Goal: Task Accomplishment & Management: Complete application form

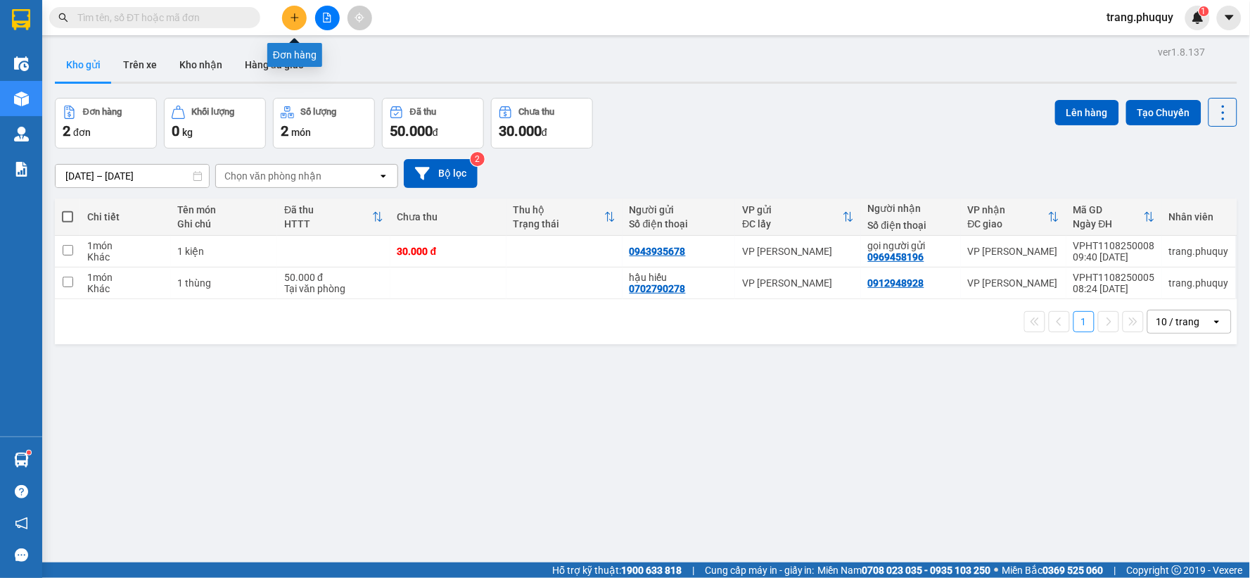
click at [298, 14] on icon "plus" at bounding box center [295, 18] width 10 height 10
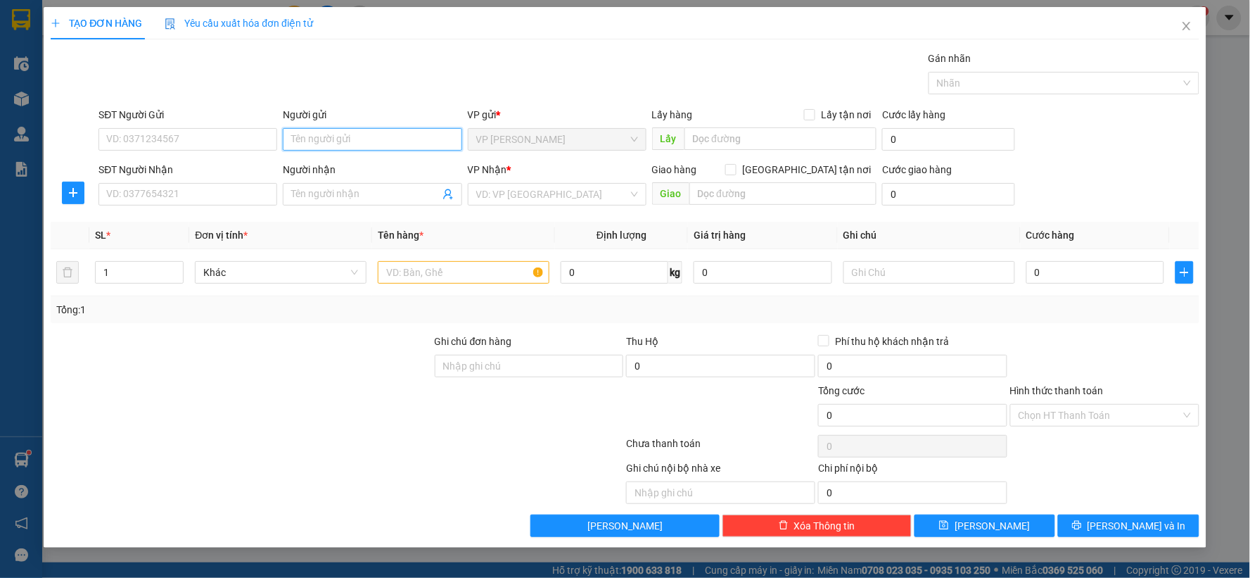
click at [331, 144] on input "Người gửi" at bounding box center [372, 139] width 179 height 23
type input "[PERSON_NAME]"
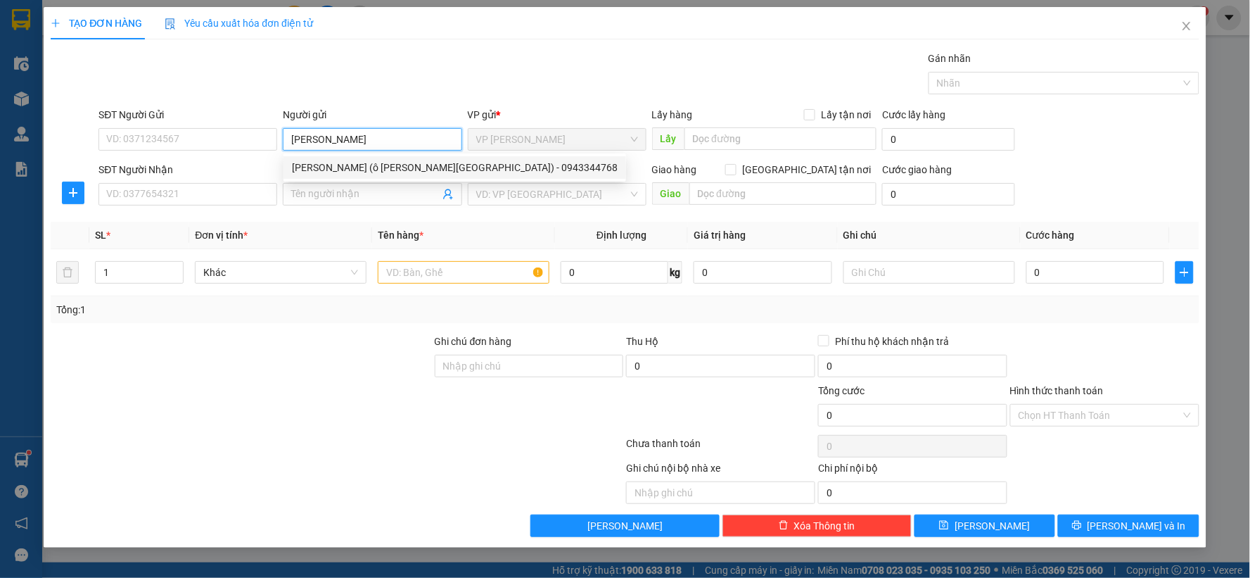
click at [336, 173] on div "[PERSON_NAME] (ô [PERSON_NAME][GEOGRAPHIC_DATA]) - 0943344768" at bounding box center [455, 167] width 326 height 15
type input "0943344768"
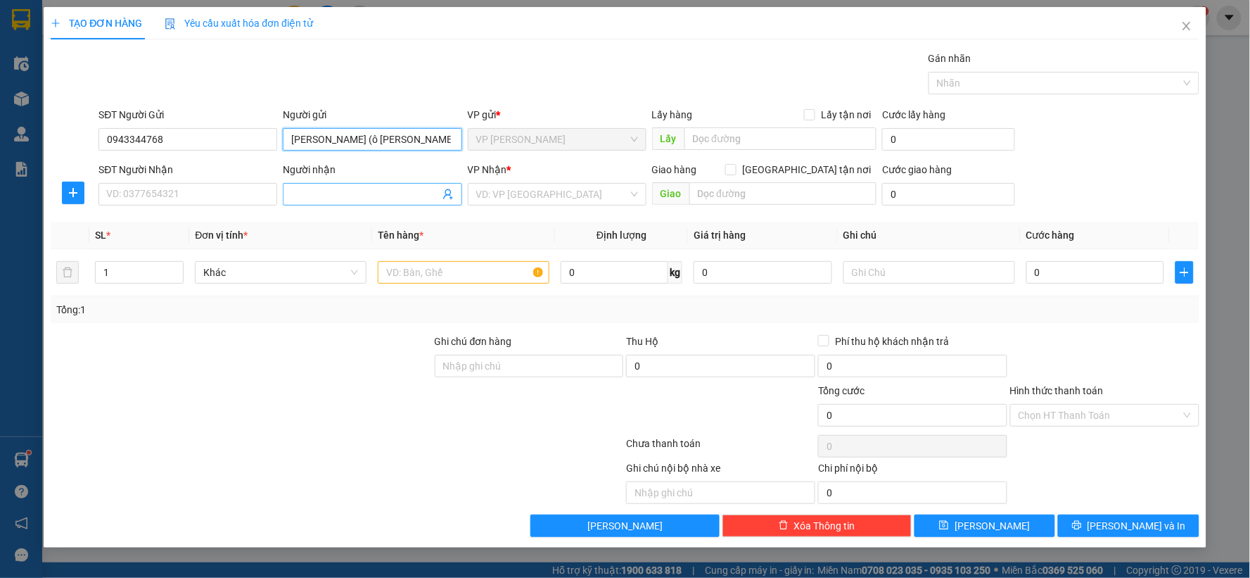
type input "[PERSON_NAME] (ô [PERSON_NAME])"
click at [338, 195] on input "Người nhận" at bounding box center [365, 193] width 148 height 15
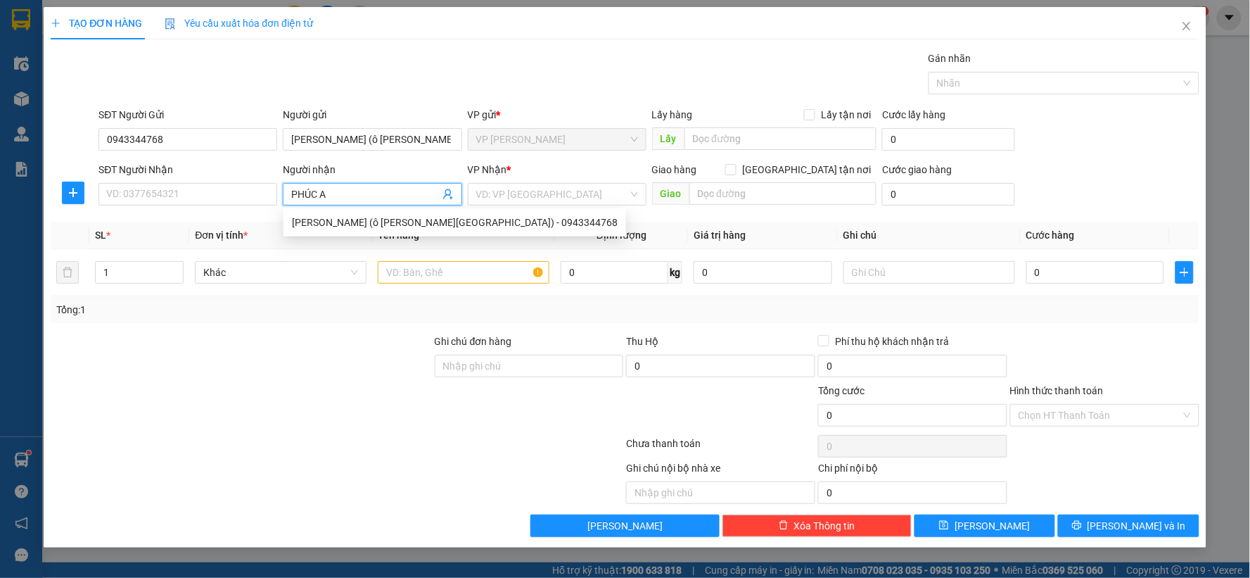
type input "PHÚC AN"
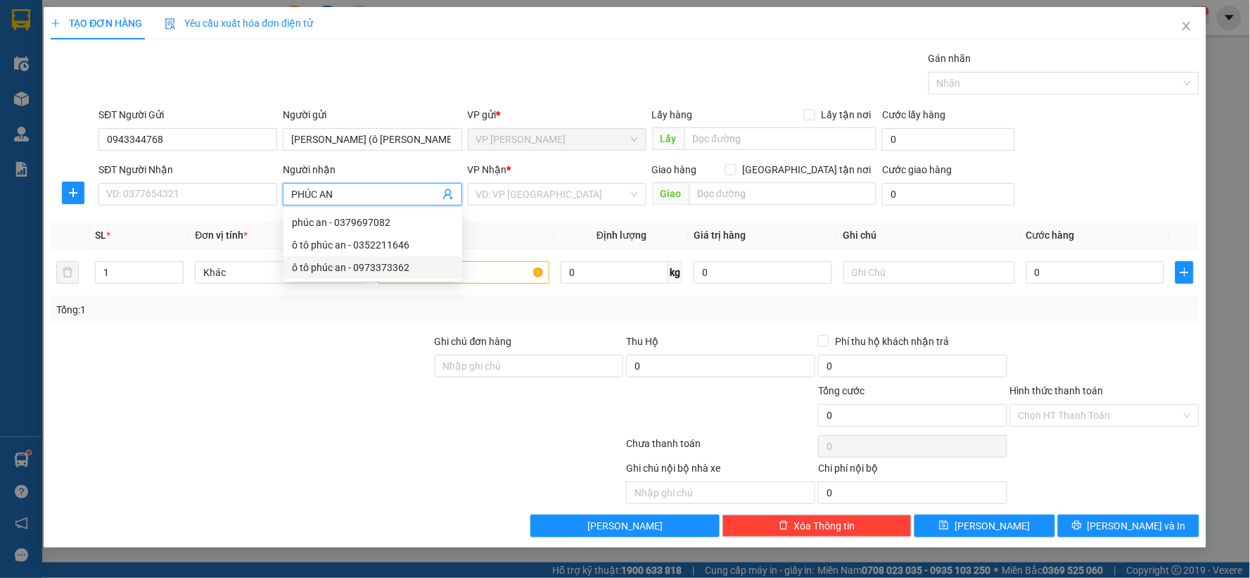
click at [364, 263] on div "ô tô phúc an - 0973373362" at bounding box center [373, 267] width 162 height 15
type input "0973373362"
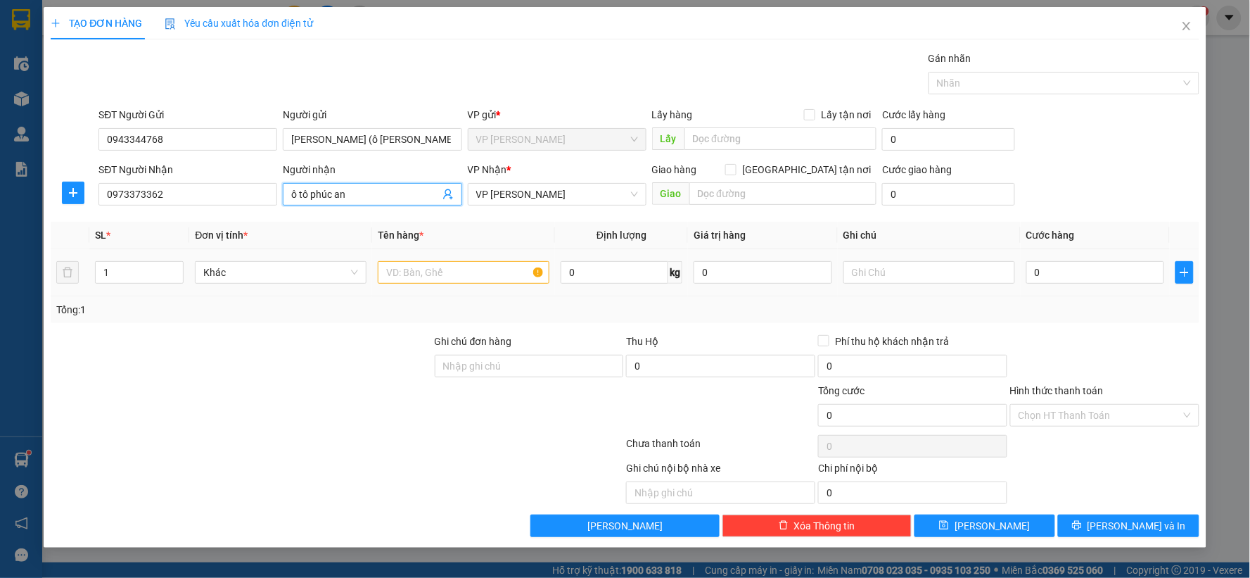
type input "ô tô phúc an"
click at [427, 265] on input "text" at bounding box center [464, 272] width 172 height 23
type input "1 BỌC"
click at [1068, 272] on input "0" at bounding box center [1095, 272] width 139 height 23
type input "3"
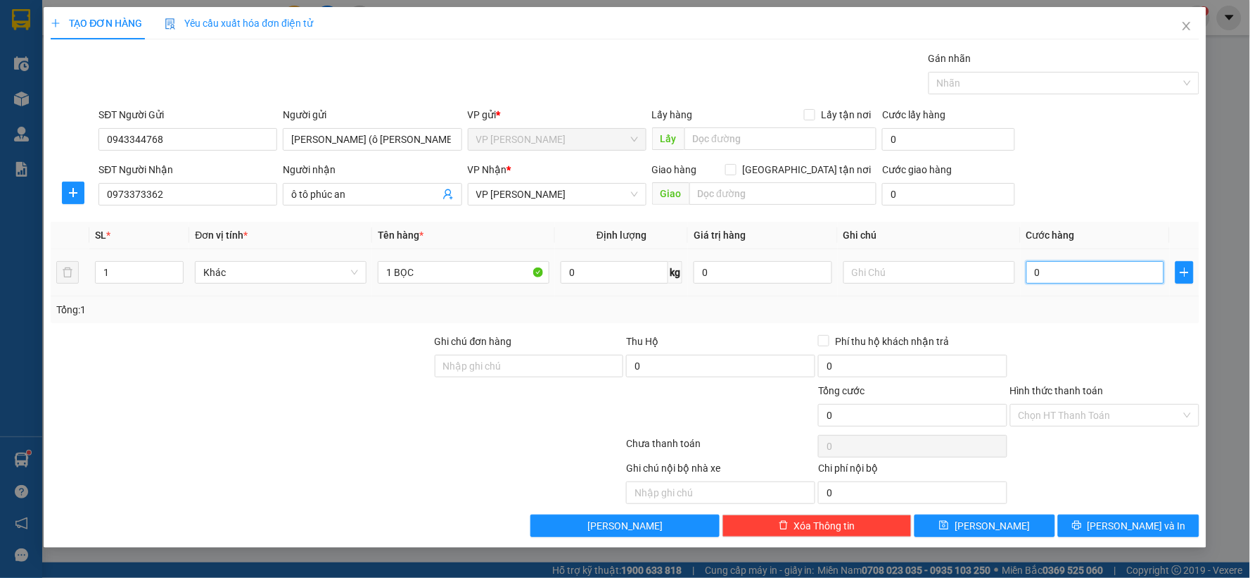
type input "3"
type input "30"
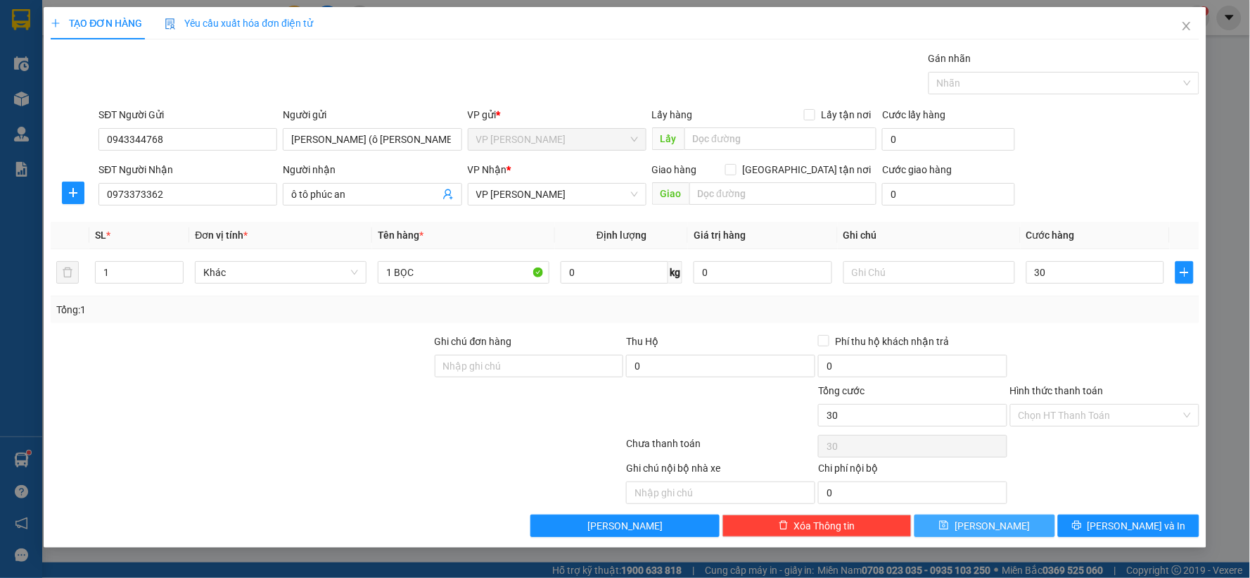
type input "30.000"
click at [949, 523] on icon "save" at bounding box center [944, 525] width 10 height 10
type input "0"
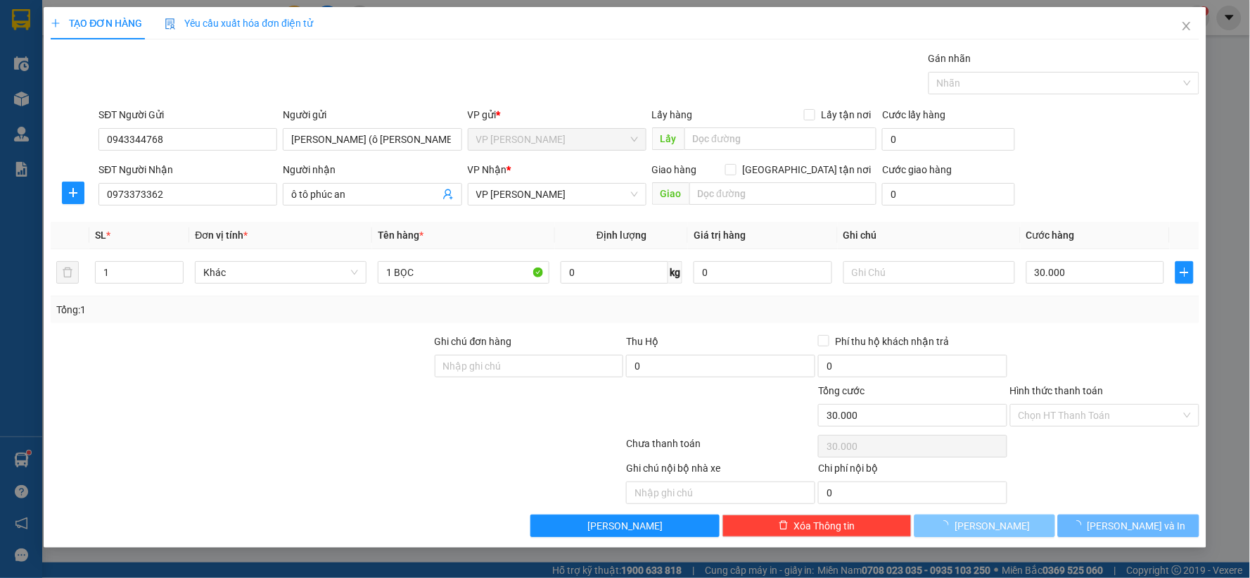
type input "0"
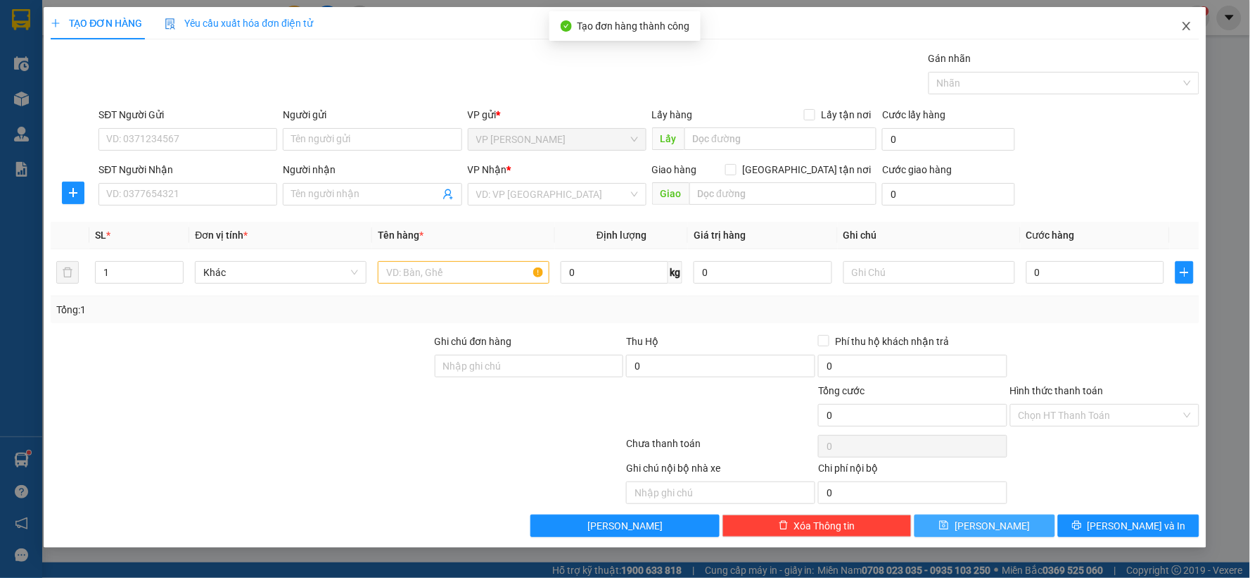
click at [1184, 22] on icon "close" at bounding box center [1186, 25] width 11 height 11
